Goal: Task Accomplishment & Management: Manage account settings

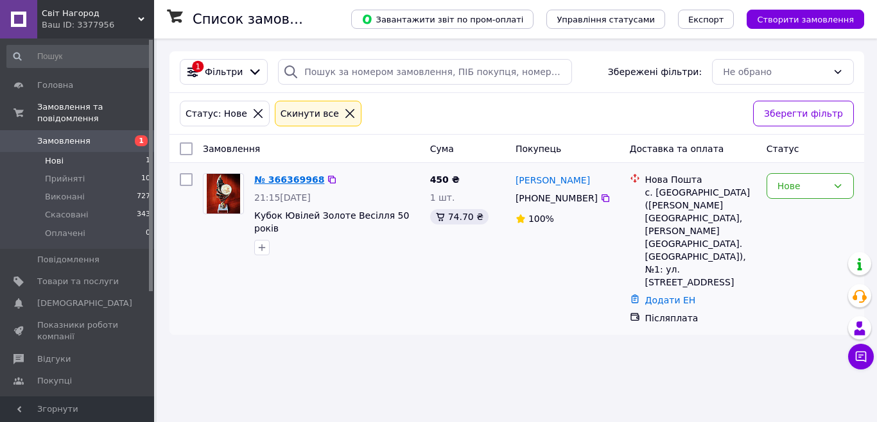
click at [290, 186] on div "№ 366369968" at bounding box center [289, 179] width 73 height 15
click at [295, 178] on link "№ 366369968" at bounding box center [289, 180] width 70 height 10
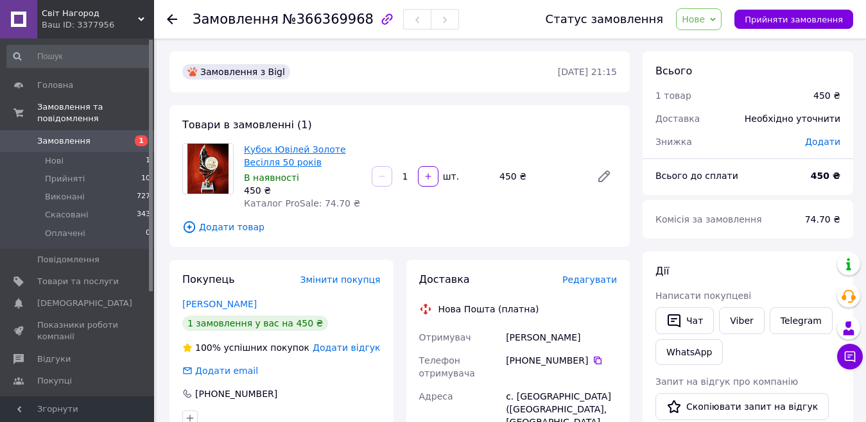
click at [292, 153] on link "Кубок Ювілей Золоте Весілля 50 років" at bounding box center [295, 155] width 102 height 23
click at [62, 155] on span "Нові" at bounding box center [54, 161] width 19 height 12
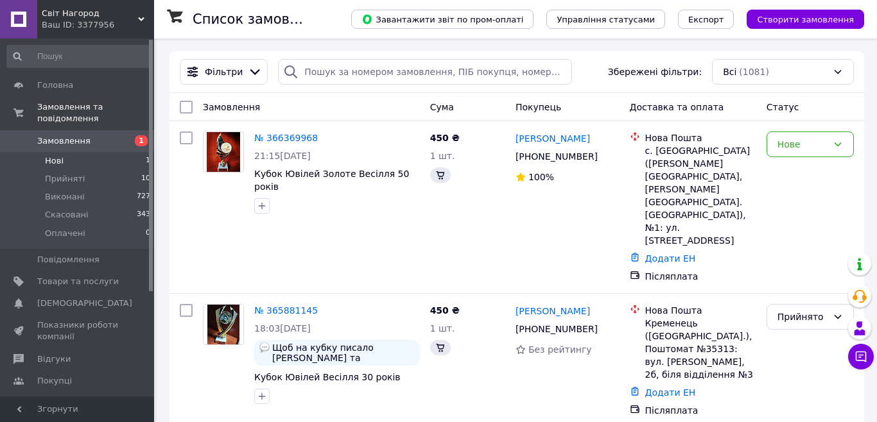
click at [48, 155] on span "Нові" at bounding box center [54, 161] width 19 height 12
